Goal: Navigation & Orientation: Find specific page/section

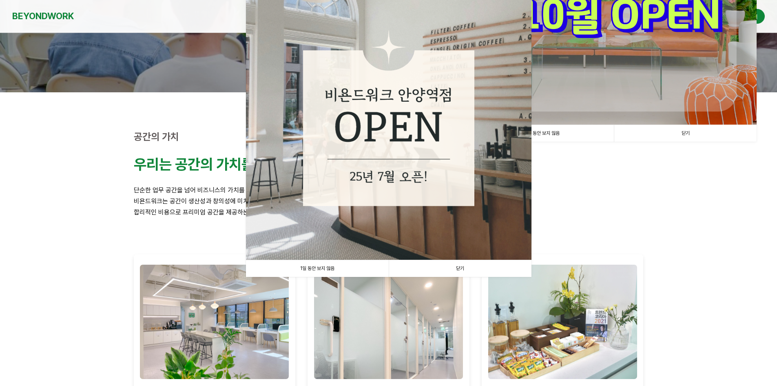
scroll to position [163, 0]
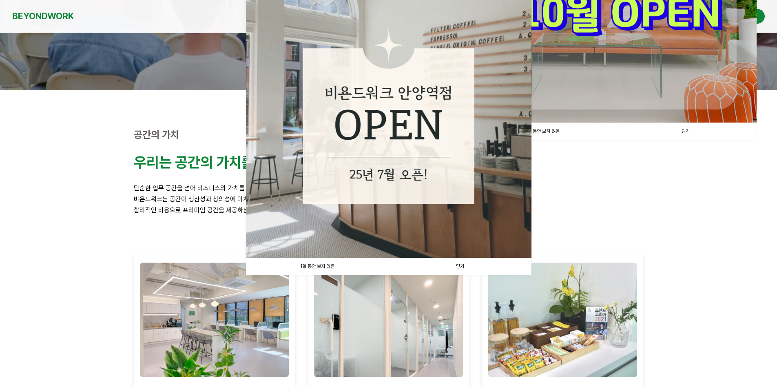
click at [317, 266] on link "1일 동안 보지 않음" at bounding box center [317, 266] width 143 height 17
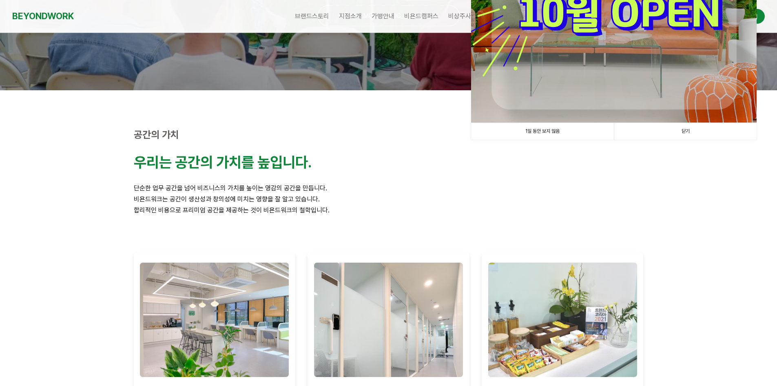
click at [548, 131] on link "1일 동안 보지 않음" at bounding box center [542, 131] width 143 height 17
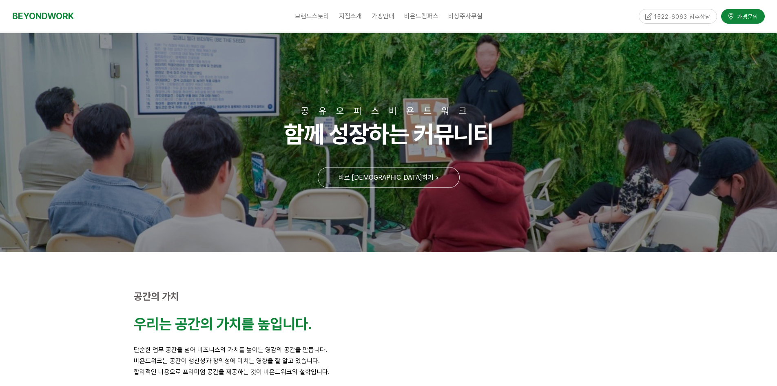
scroll to position [0, 0]
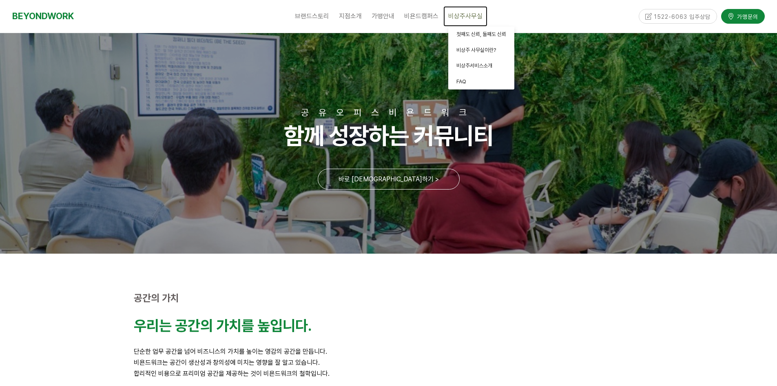
click at [465, 15] on span "비상주사무실" at bounding box center [465, 16] width 34 height 8
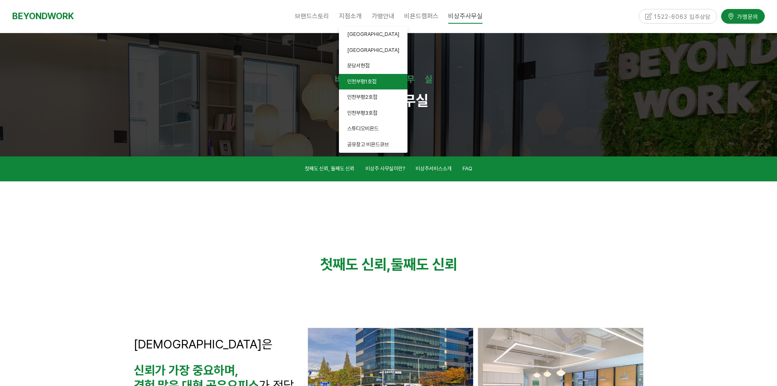
click at [360, 80] on span "인천부평1호점" at bounding box center [361, 81] width 29 height 6
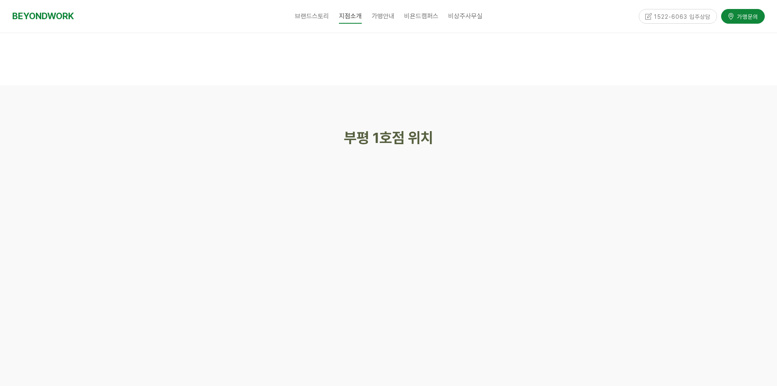
scroll to position [3134, 0]
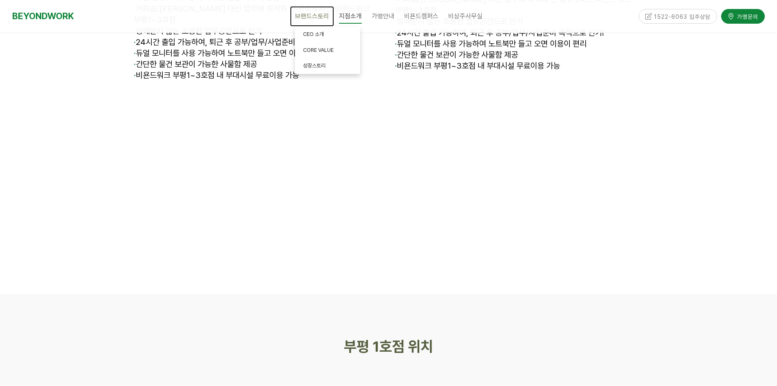
click at [313, 16] on span "브랜드스토리" at bounding box center [312, 16] width 34 height 8
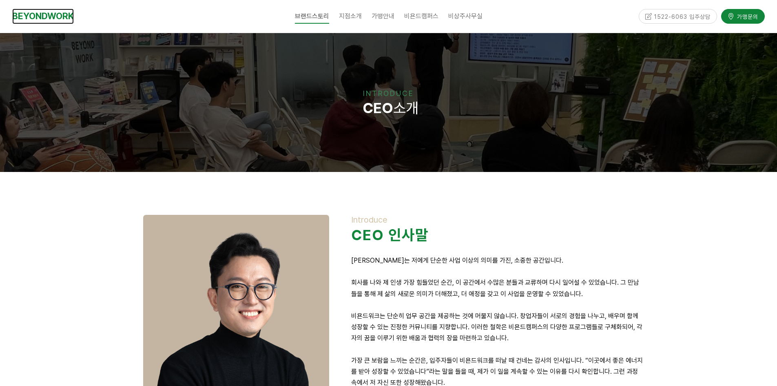
click at [54, 22] on link "BEYONDWORK" at bounding box center [43, 16] width 62 height 15
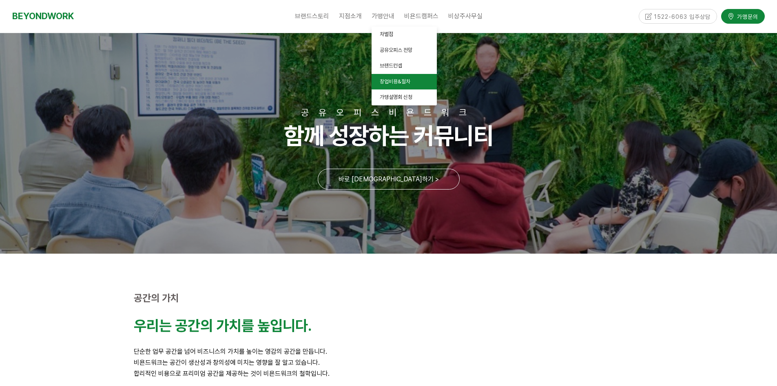
click at [397, 85] on link "창업비용&절차" at bounding box center [404, 82] width 65 height 16
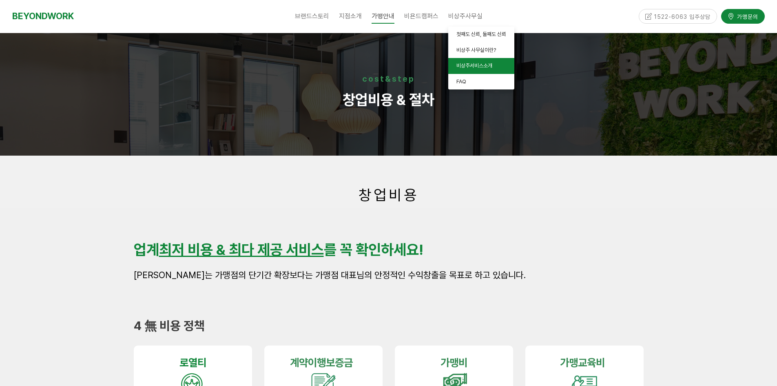
click at [481, 64] on span "비상주서비스소개" at bounding box center [475, 65] width 36 height 6
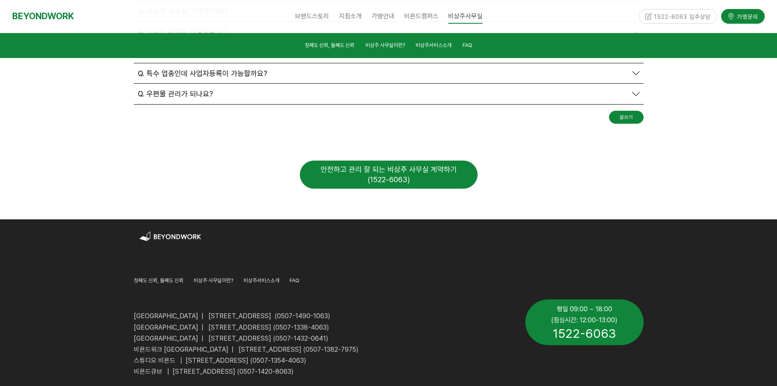
scroll to position [3014, 0]
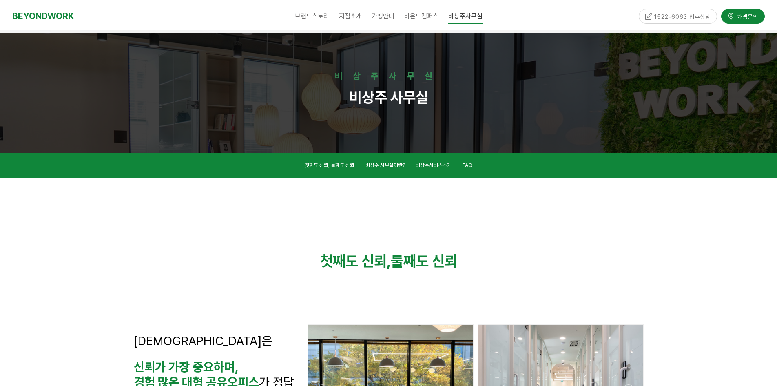
scroll to position [0, 0]
